Goal: Transaction & Acquisition: Subscribe to service/newsletter

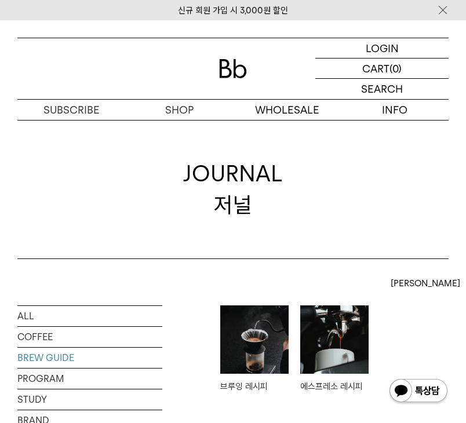
click at [335, 346] on img at bounding box center [334, 340] width 68 height 68
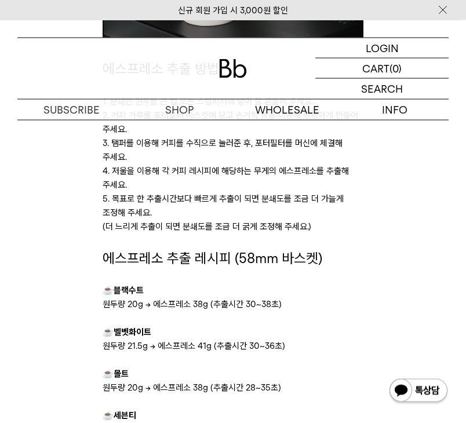
scroll to position [463, 0]
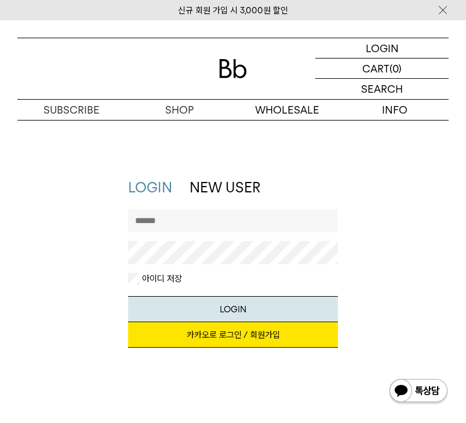
click at [243, 324] on link "카카오로 로그인 / 회원가입" at bounding box center [233, 335] width 210 height 26
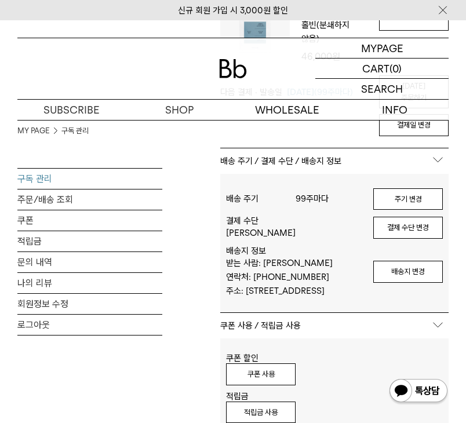
scroll to position [266, 0]
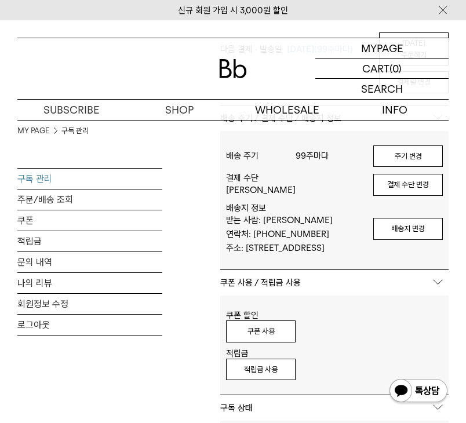
click at [284, 343] on button "쿠폰 사용" at bounding box center [261, 332] width 70 height 22
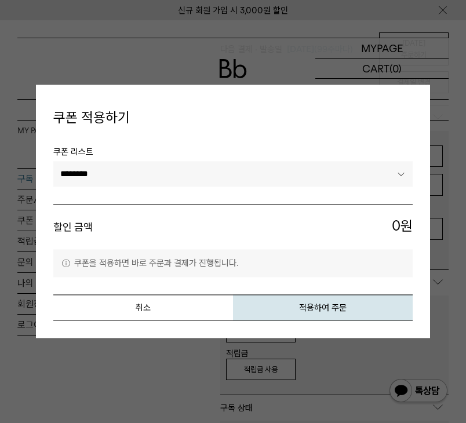
click at [390, 183] on select "********" at bounding box center [233, 174] width 360 height 26
click at [203, 309] on button "취소" at bounding box center [143, 308] width 180 height 26
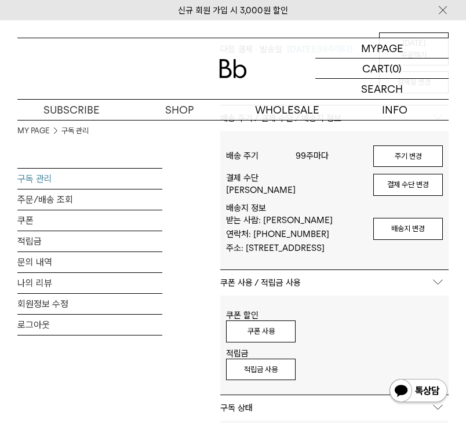
click at [203, 309] on button "취소" at bounding box center [143, 308] width 180 height 26
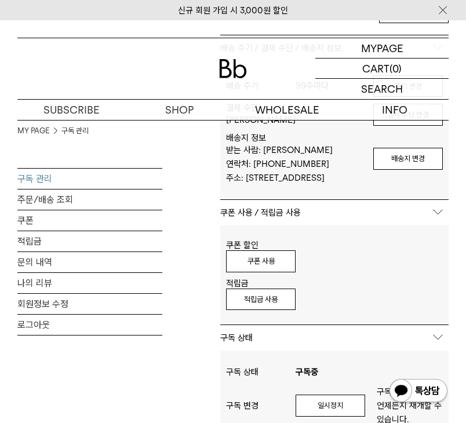
scroll to position [335, 0]
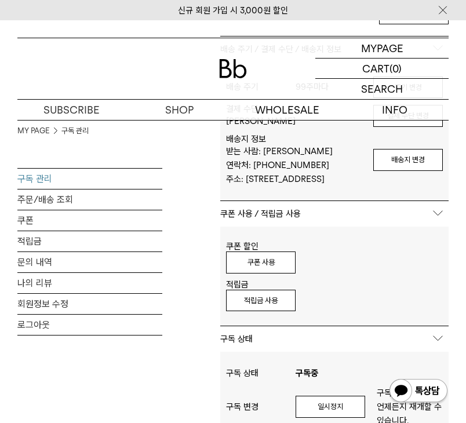
click at [269, 312] on button "적립금 사용" at bounding box center [261, 301] width 70 height 22
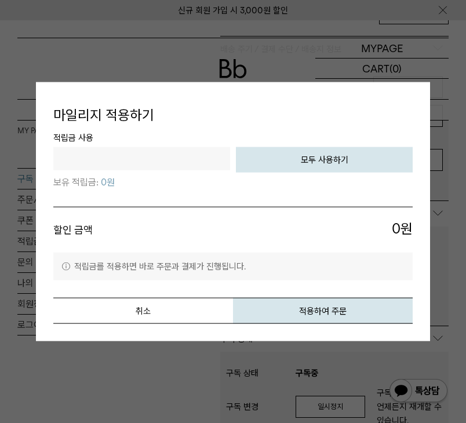
click at [209, 310] on button "취소" at bounding box center [143, 311] width 180 height 26
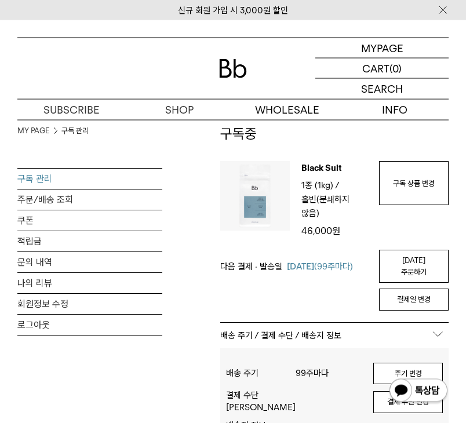
scroll to position [0, 0]
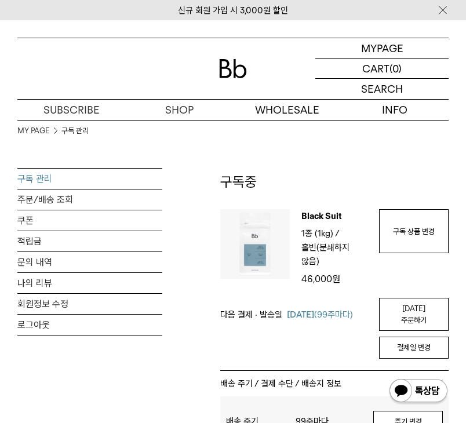
click at [404, 298] on link "오늘 주문하기" at bounding box center [414, 314] width 70 height 33
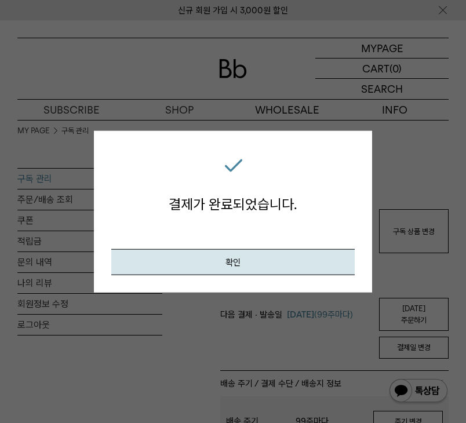
click at [317, 251] on button "확인" at bounding box center [233, 262] width 244 height 26
